Goal: Task Accomplishment & Management: Manage account settings

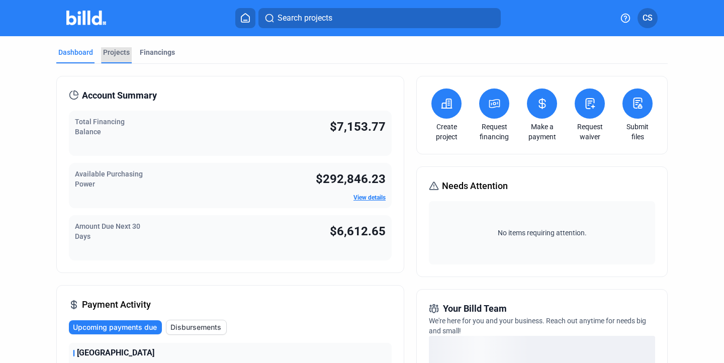
click at [116, 56] on div "Projects" at bounding box center [116, 52] width 27 height 10
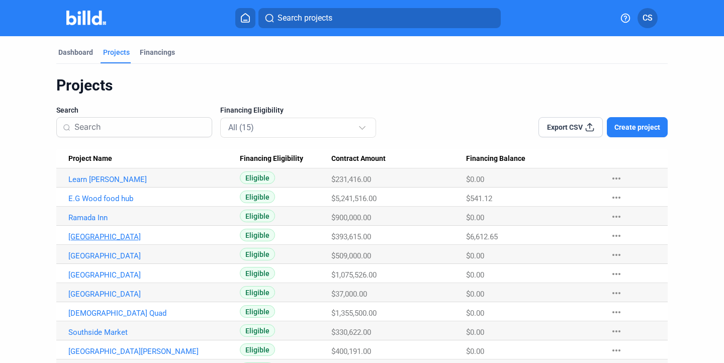
click at [113, 235] on link "[GEOGRAPHIC_DATA]" at bounding box center [149, 236] width 162 height 9
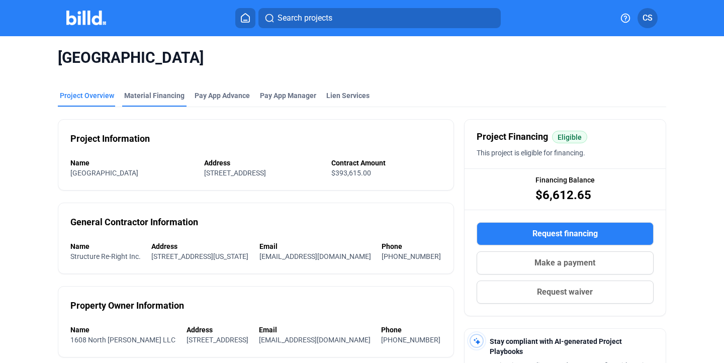
click at [169, 91] on div "Material Financing" at bounding box center [154, 96] width 60 height 10
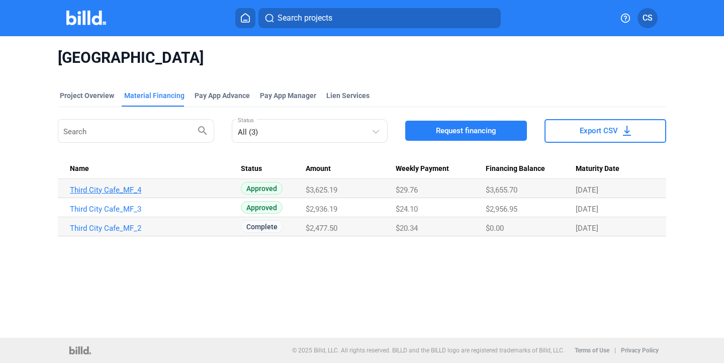
click at [112, 193] on link "Third City Cafe_MF_4" at bounding box center [151, 190] width 162 height 9
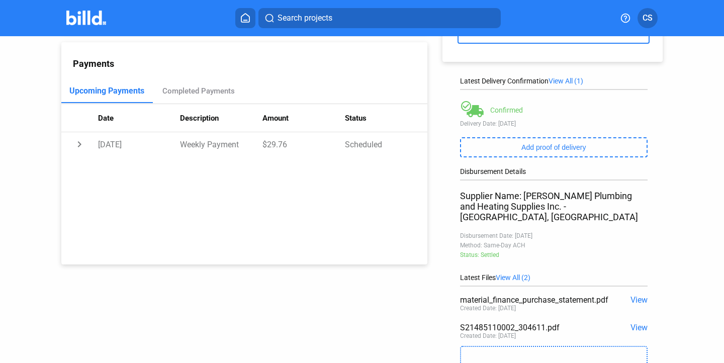
scroll to position [165, 0]
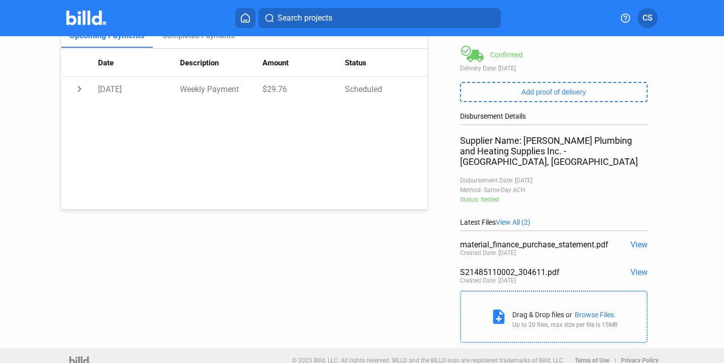
click at [640, 268] on span "View" at bounding box center [639, 273] width 17 height 10
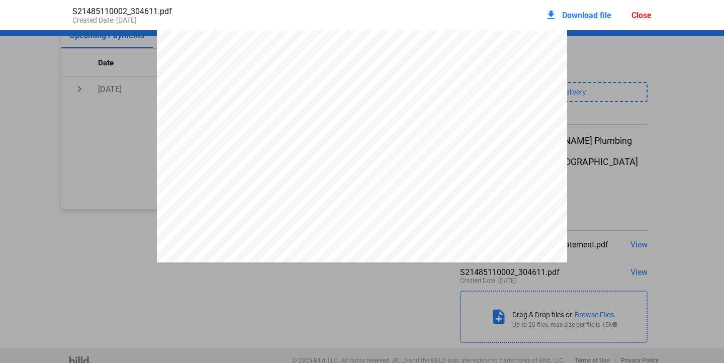
scroll to position [52, 0]
click at [641, 16] on div "Close" at bounding box center [642, 16] width 20 height 10
